Goal: Task Accomplishment & Management: Manage account settings

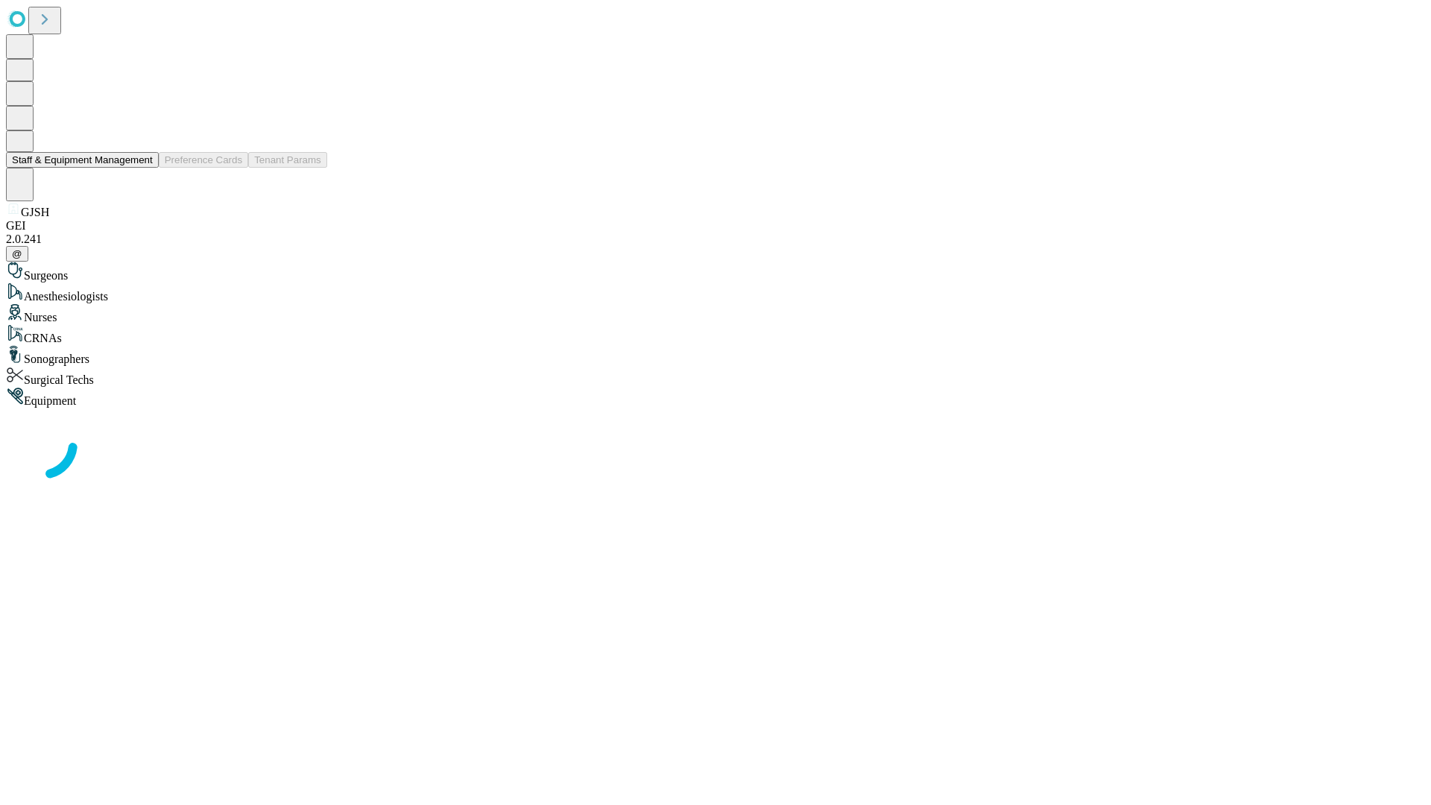
click at [142, 168] on button "Staff & Equipment Management" at bounding box center [82, 160] width 153 height 16
